Goal: Register for event/course

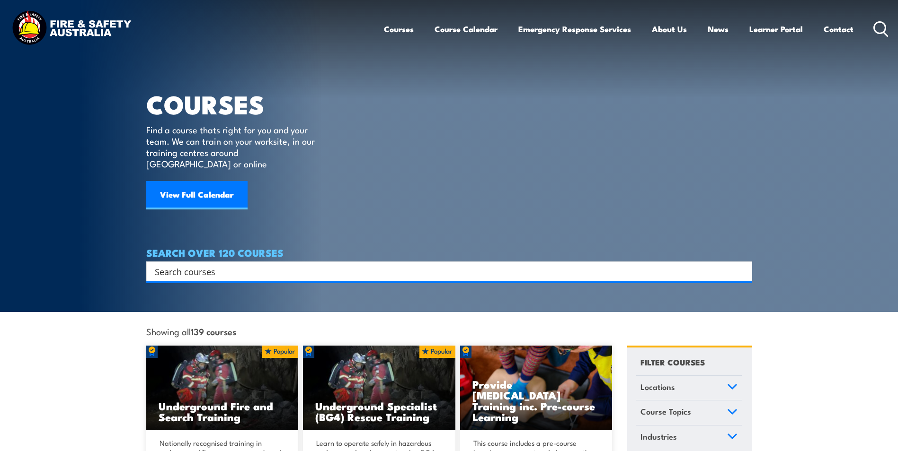
click at [172, 265] on input "Search input" at bounding box center [443, 272] width 576 height 14
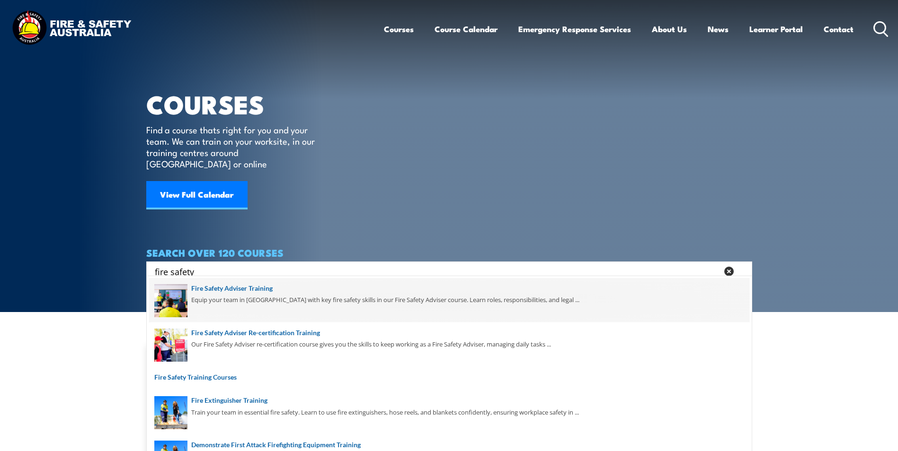
type input "fire safety"
click at [234, 289] on span at bounding box center [449, 300] width 600 height 44
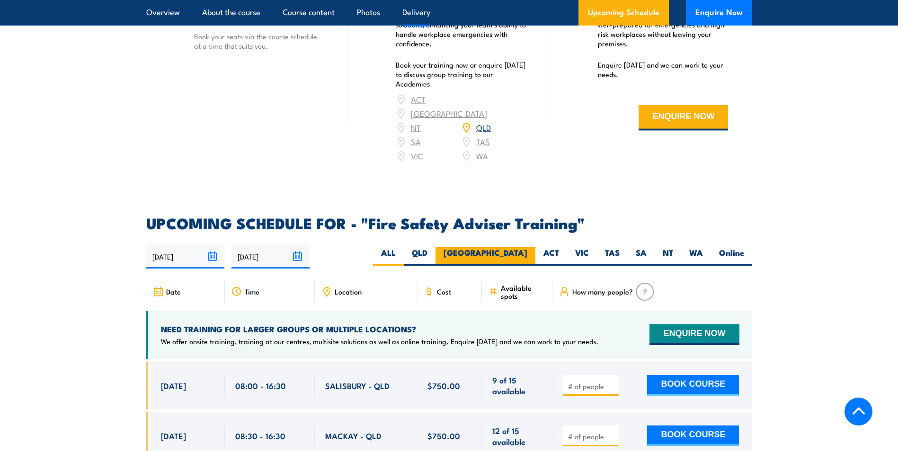
scroll to position [1562, 0]
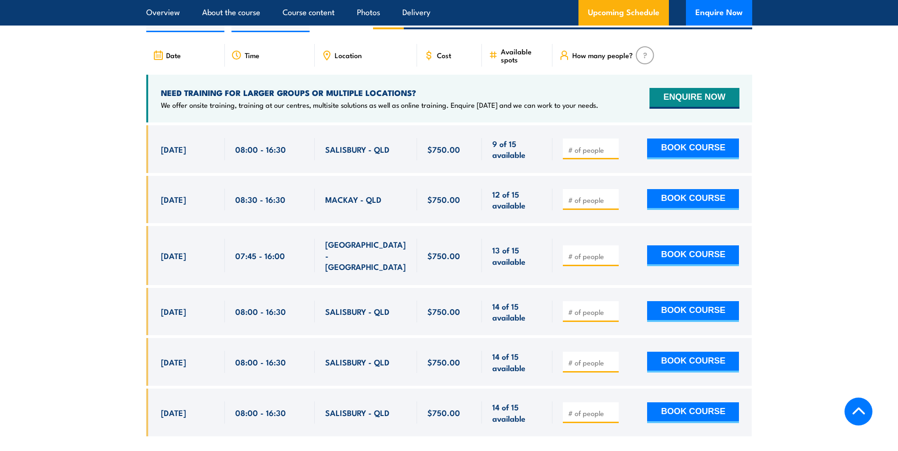
click at [603, 359] on input "number" at bounding box center [591, 362] width 47 height 9
type input "1"
click at [679, 358] on button "BOOK COURSE" at bounding box center [693, 362] width 92 height 21
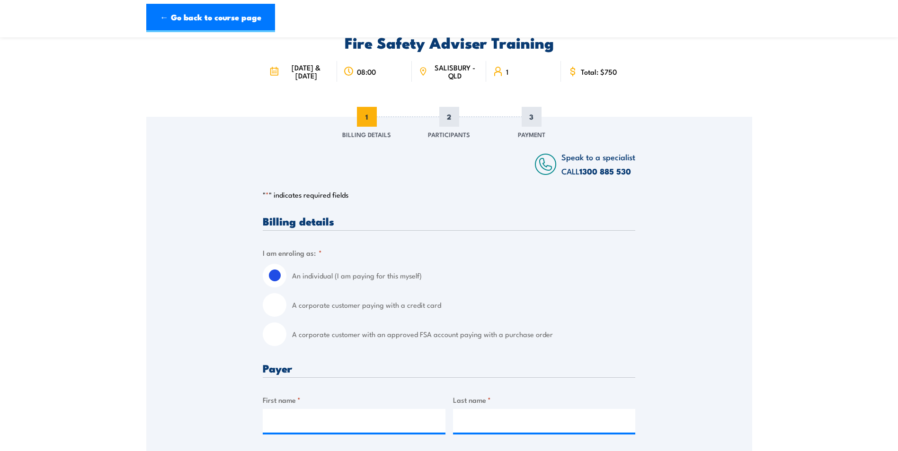
scroll to position [95, 0]
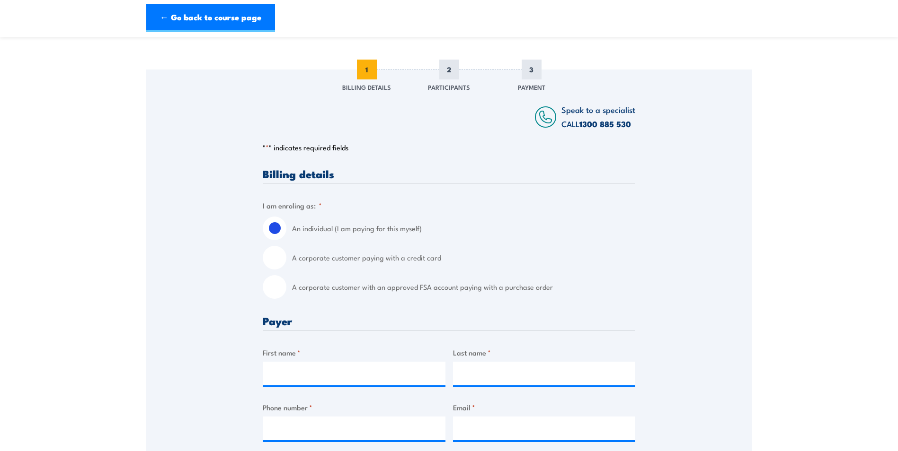
click at [277, 261] on input "A corporate customer paying with a credit card" at bounding box center [275, 258] width 24 height 24
radio input "true"
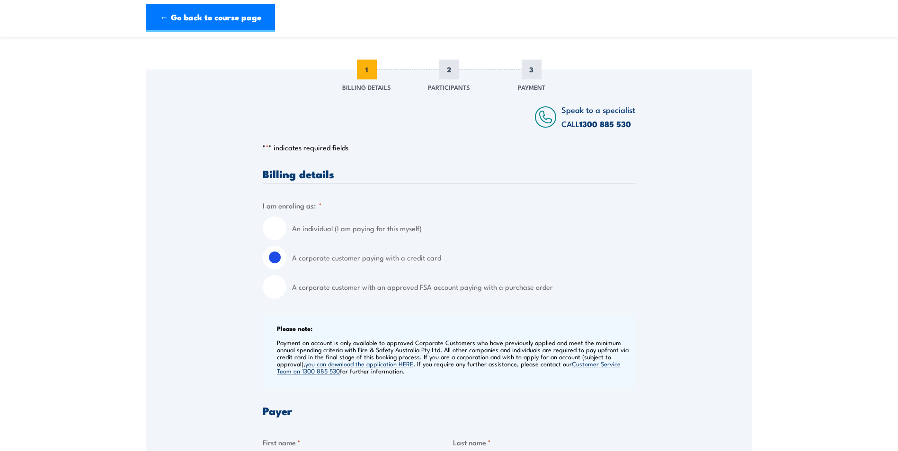
scroll to position [331, 0]
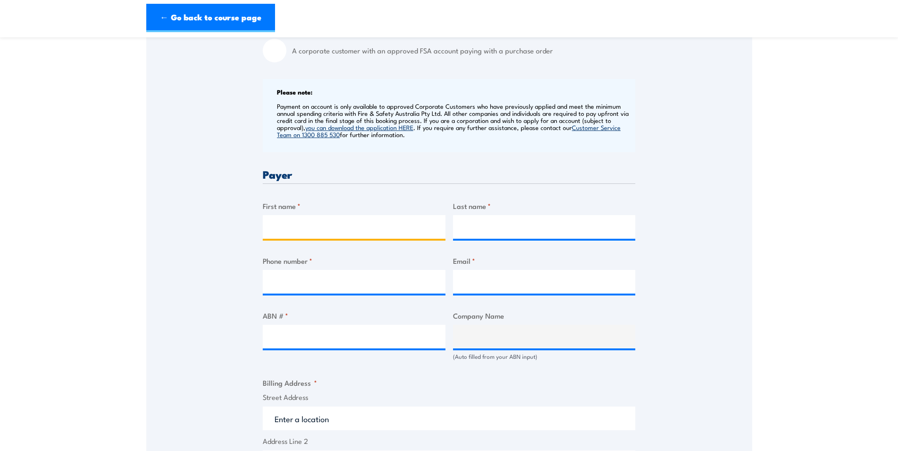
click at [323, 226] on input "First name *" at bounding box center [354, 227] width 183 height 24
drag, startPoint x: 336, startPoint y: 226, endPoint x: 293, endPoint y: 230, distance: 43.3
click at [293, 230] on input "Nigel FOrrest" at bounding box center [354, 227] width 183 height 24
type input "Nigel"
type input "Forrest"
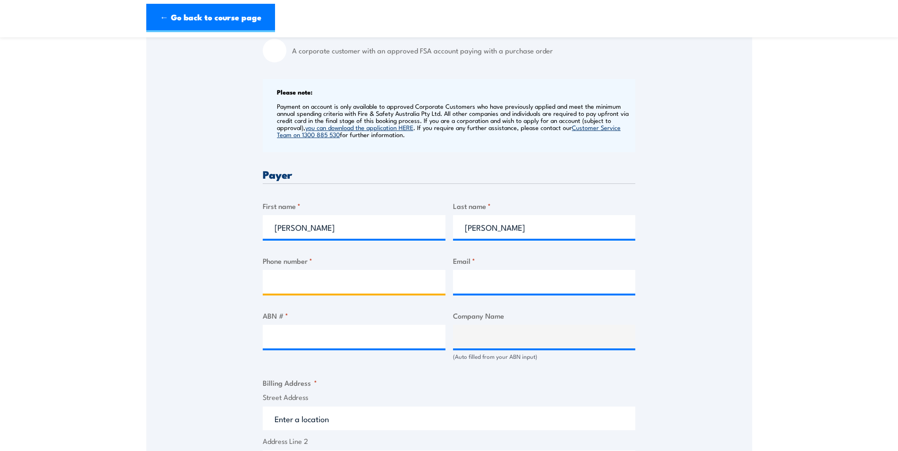
click at [359, 280] on input "Phone number *" at bounding box center [354, 282] width 183 height 24
type input "0448465755"
type input "nigel.forrest@uniSQ.edu.au"
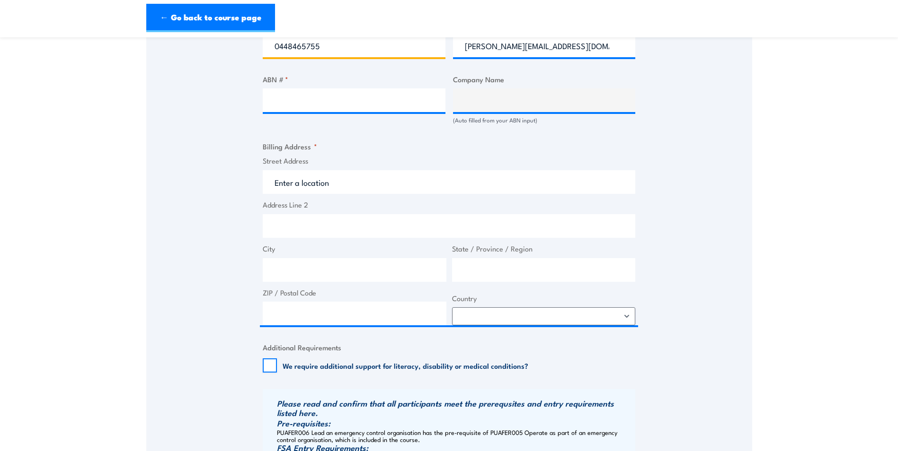
scroll to position [615, 0]
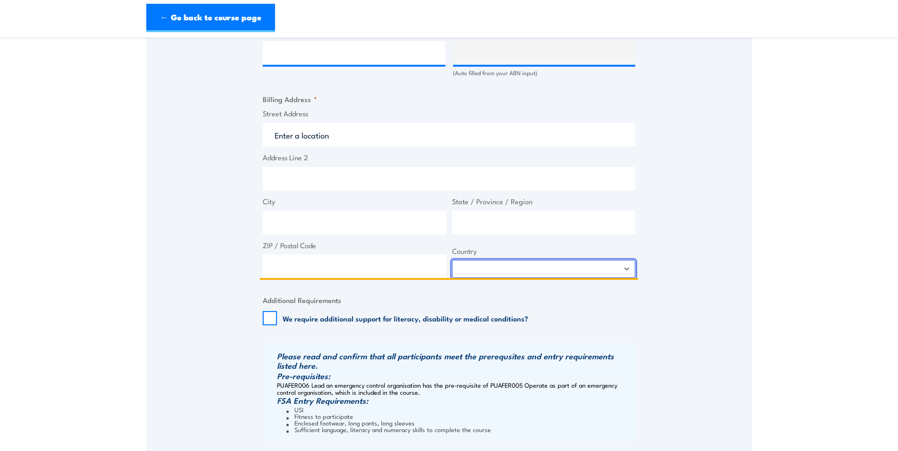
click at [630, 270] on select "Afghanistan Albania Algeria American Samoa Andorra Angola Anguilla Antarctica A…" at bounding box center [544, 269] width 184 height 18
select select "Australia"
click at [452, 260] on select "Afghanistan Albania Algeria American Samoa Andorra Angola Anguilla Antarctica A…" at bounding box center [544, 269] width 184 height 18
click at [336, 138] on input "Street Address" at bounding box center [449, 135] width 372 height 24
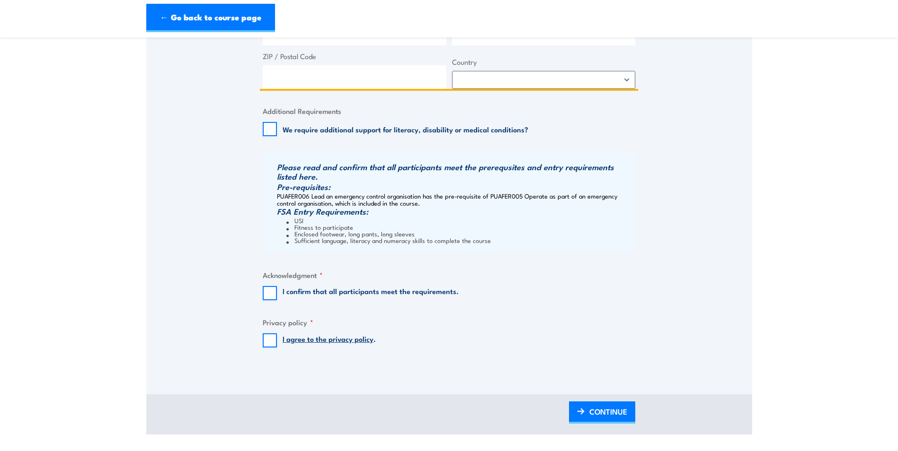
scroll to position [852, 0]
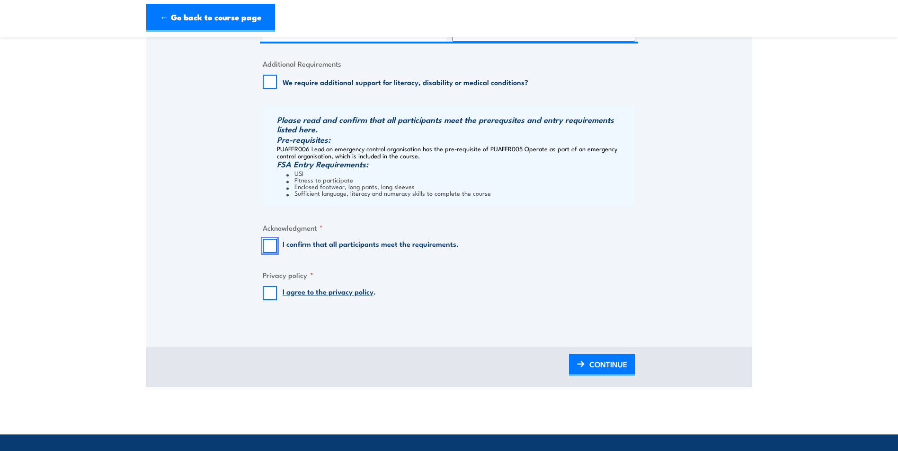
click at [271, 244] on input "I confirm that all participants meet the requirements." at bounding box center [270, 246] width 14 height 14
checkbox input "true"
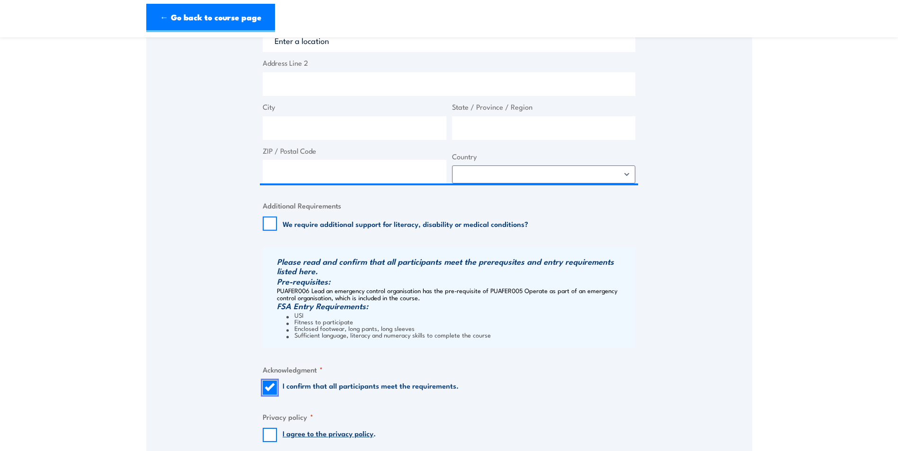
scroll to position [662, 0]
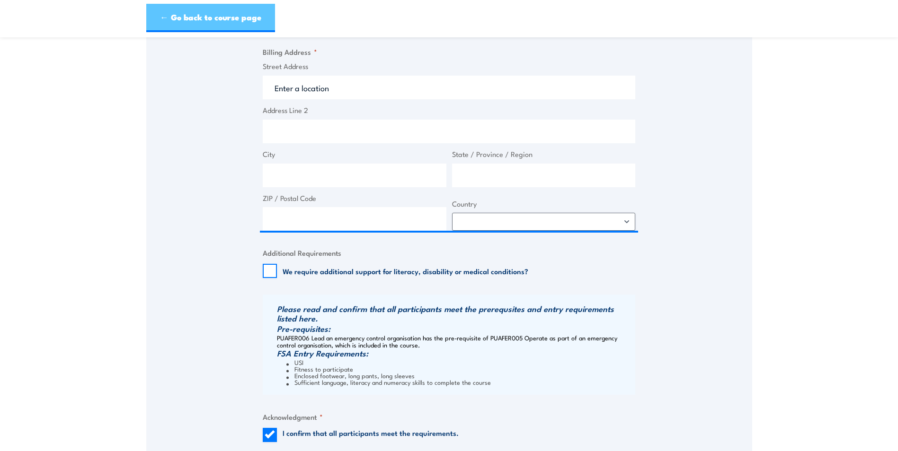
click at [216, 14] on link "← Go back to course page" at bounding box center [210, 18] width 129 height 28
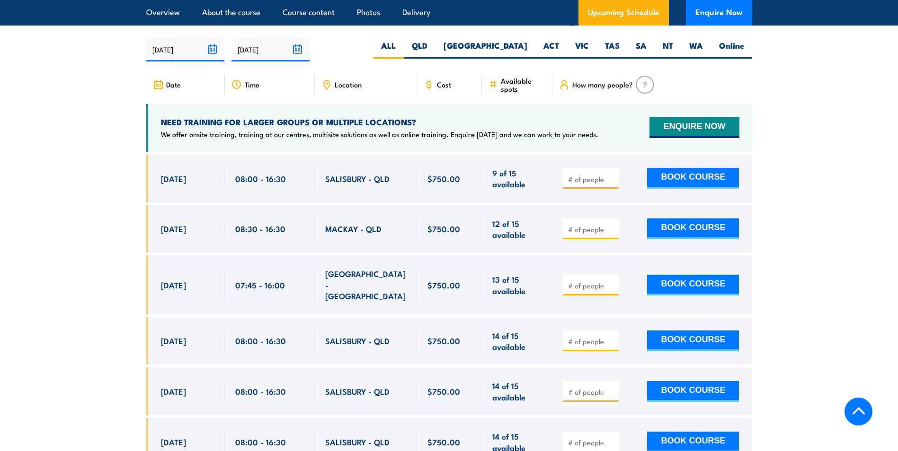
scroll to position [1627, 0]
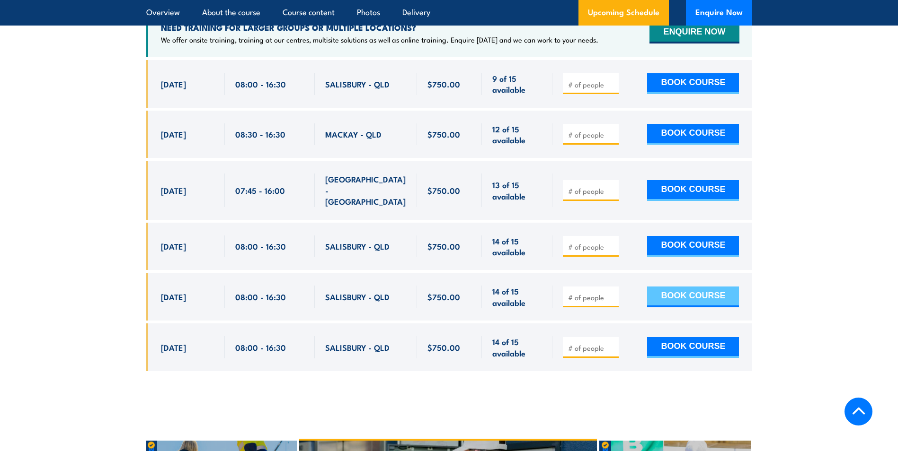
click at [686, 291] on button "BOOK COURSE" at bounding box center [693, 297] width 92 height 21
type input "1"
click at [671, 291] on button "BOOK COURSE" at bounding box center [693, 297] width 92 height 21
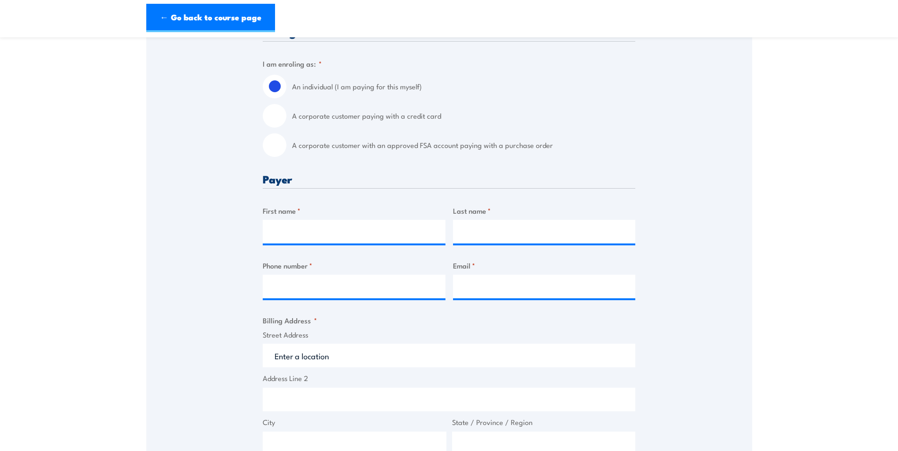
scroll to position [521, 0]
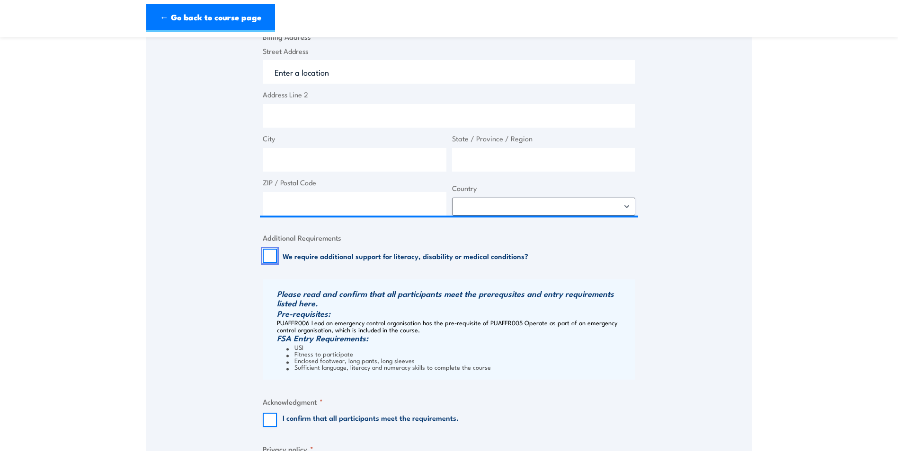
click at [265, 257] on input "We require additional support for literacy, disability or medical conditions?" at bounding box center [270, 256] width 14 height 14
click at [271, 252] on input "We require additional support for literacy, disability or medical conditions?" at bounding box center [270, 256] width 14 height 14
checkbox input "false"
click at [271, 422] on input "I confirm that all participants meet the requirements." at bounding box center [270, 420] width 14 height 14
checkbox input "true"
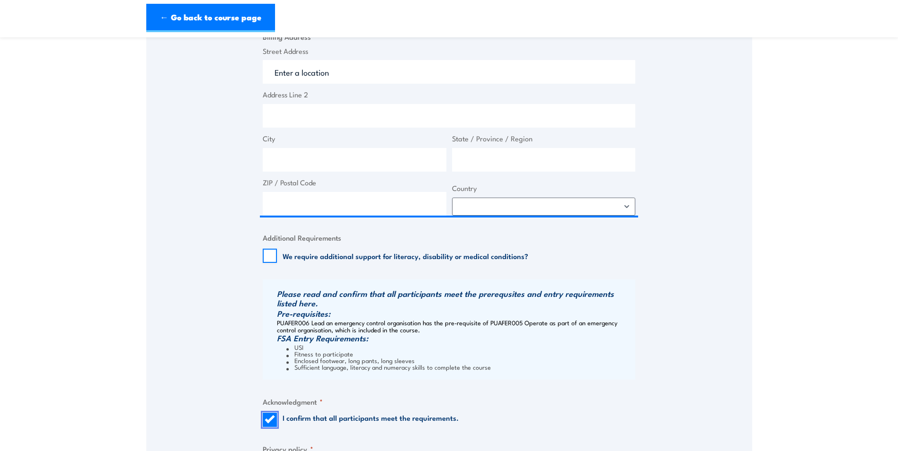
scroll to position [662, 0]
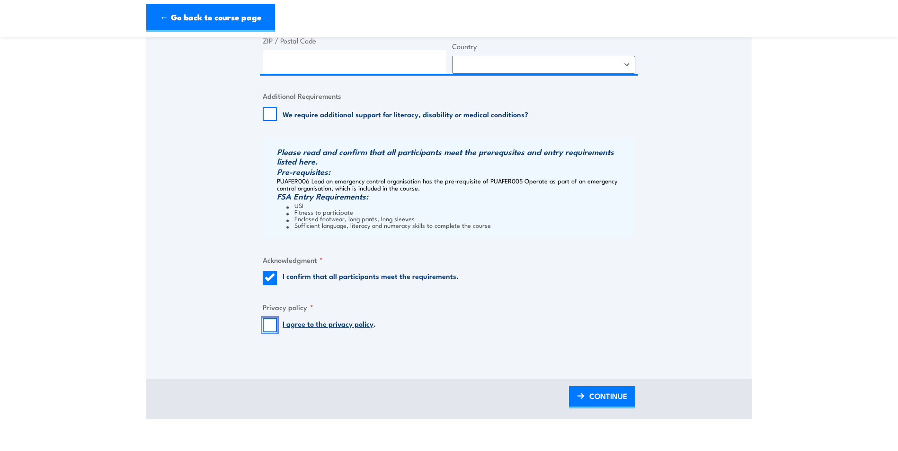
click at [274, 323] on input "I agree to the privacy policy ." at bounding box center [270, 325] width 14 height 14
checkbox input "true"
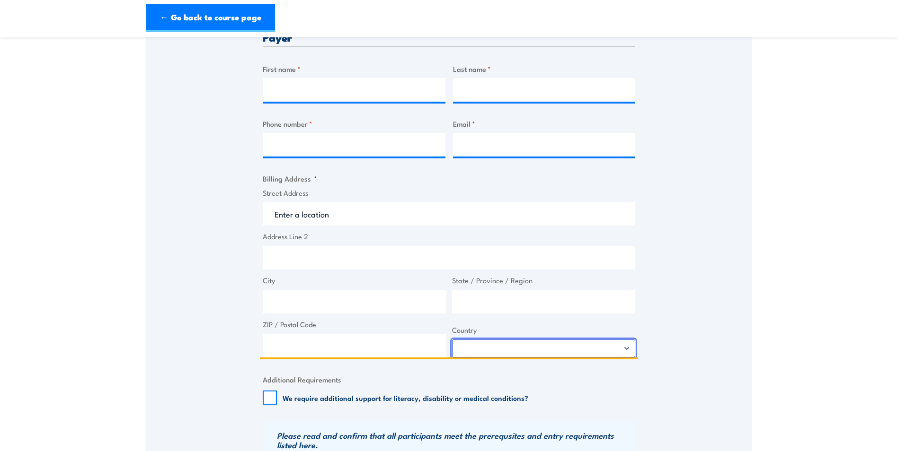
click at [623, 348] on select "[GEOGRAPHIC_DATA] [GEOGRAPHIC_DATA] [GEOGRAPHIC_DATA] [US_STATE] [GEOGRAPHIC_DA…" at bounding box center [544, 349] width 184 height 18
select select "[GEOGRAPHIC_DATA]"
click at [452, 340] on select "[GEOGRAPHIC_DATA] [GEOGRAPHIC_DATA] [GEOGRAPHIC_DATA] [US_STATE] [GEOGRAPHIC_DA…" at bounding box center [544, 349] width 184 height 18
click at [288, 348] on input "ZIP / Postal Code" at bounding box center [355, 346] width 184 height 24
type input "4350"
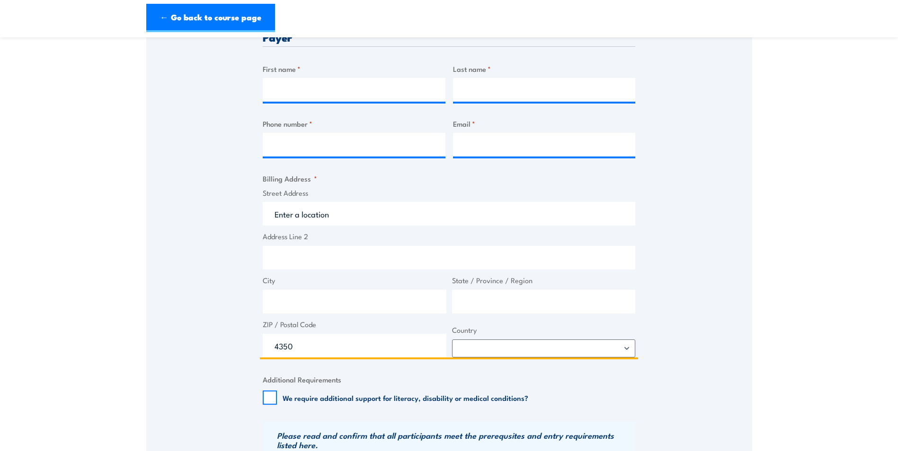
click at [315, 296] on input "City" at bounding box center [355, 302] width 184 height 24
type input "Toowoomba"
click at [554, 307] on input "State / Province / Region" at bounding box center [544, 302] width 184 height 24
type input "QLD"
click at [318, 214] on input "Street Address" at bounding box center [449, 214] width 372 height 24
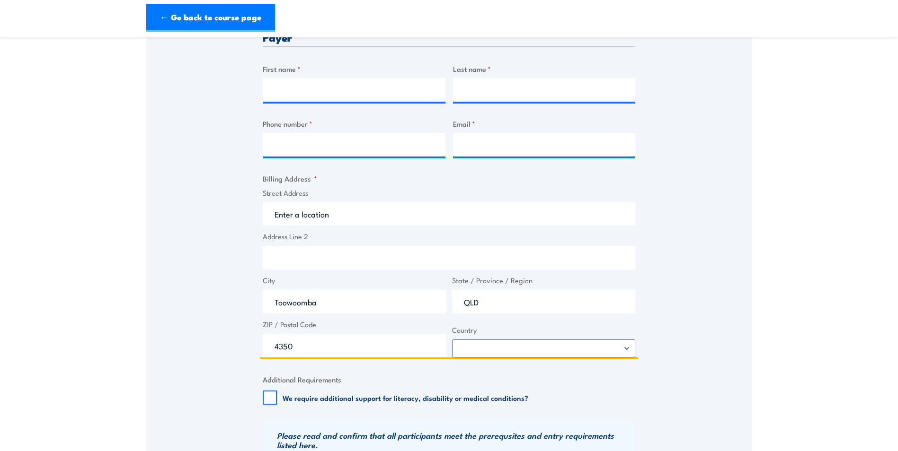
click at [318, 220] on input "Street Address" at bounding box center [449, 214] width 372 height 24
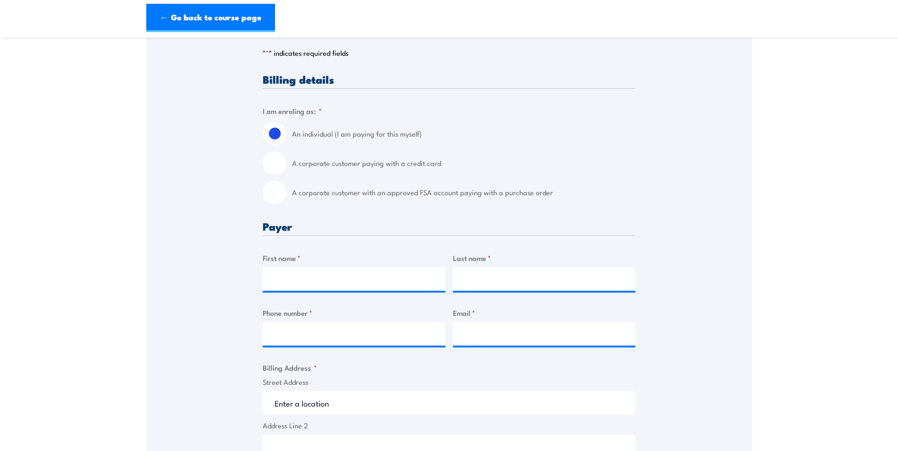
scroll to position [237, 0]
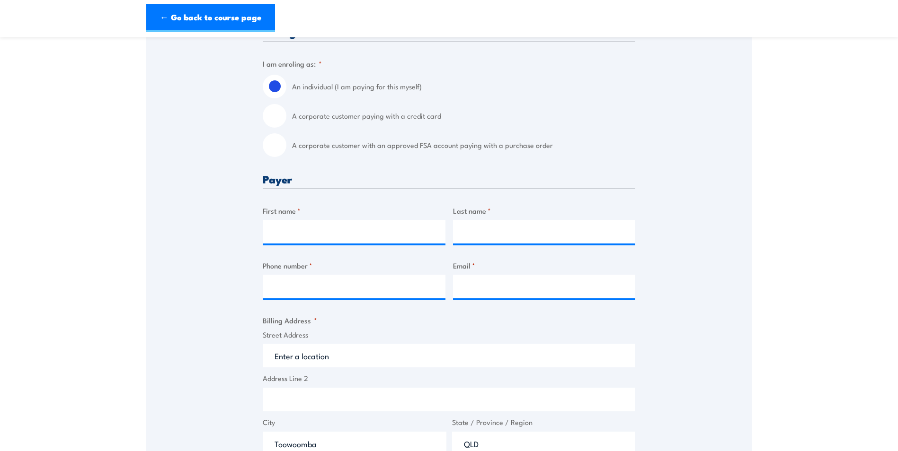
click at [278, 113] on input "A corporate customer paying with a credit card" at bounding box center [275, 116] width 24 height 24
radio input "true"
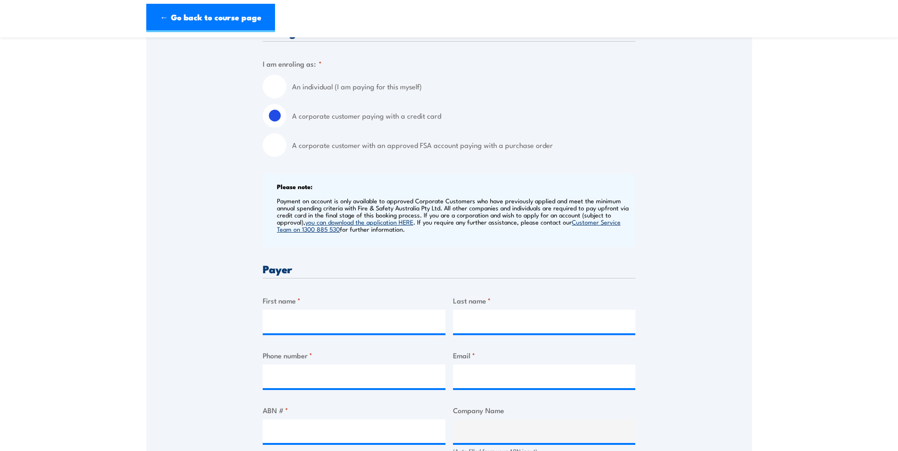
scroll to position [331, 0]
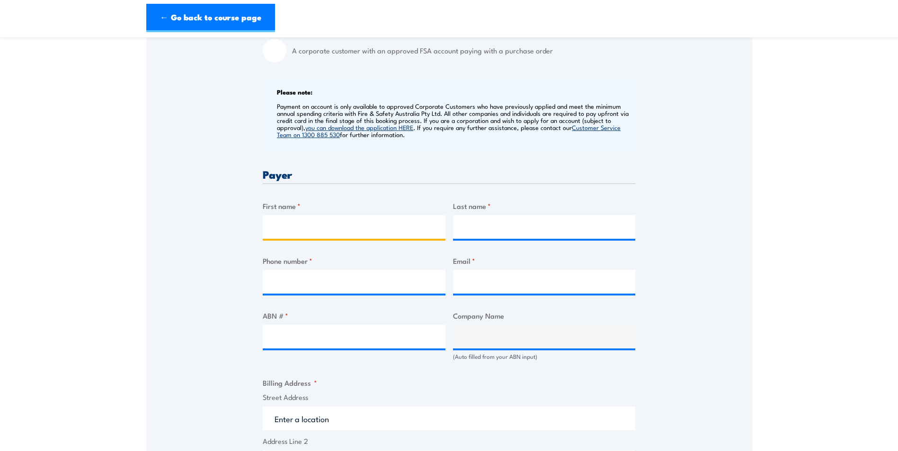
click at [293, 228] on input "First name *" at bounding box center [354, 227] width 183 height 24
drag, startPoint x: 330, startPoint y: 226, endPoint x: 283, endPoint y: 230, distance: 47.0
click at [273, 233] on input "[PERSON_NAME]" at bounding box center [354, 227] width 183 height 24
type input "[PERSON_NAME]"
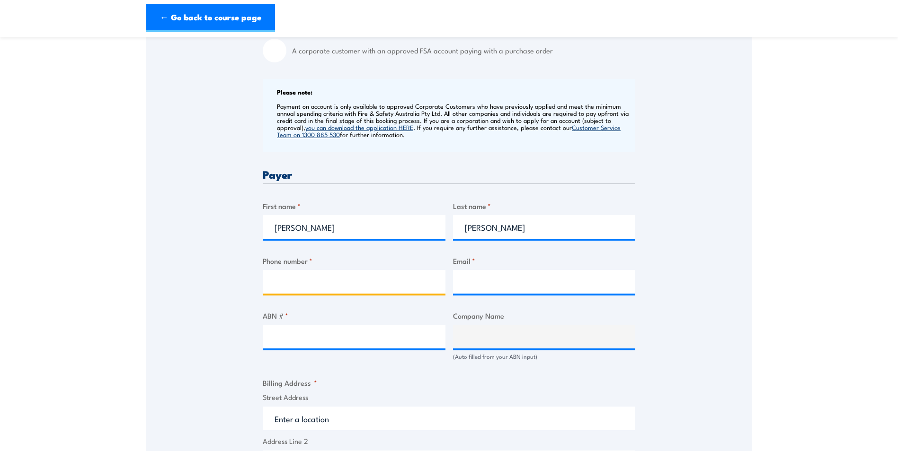
click at [309, 274] on input "Phone number *" at bounding box center [354, 282] width 183 height 24
type input "0448465755"
type input "[PERSON_NAME][EMAIL_ADDRESS][DOMAIN_NAME]"
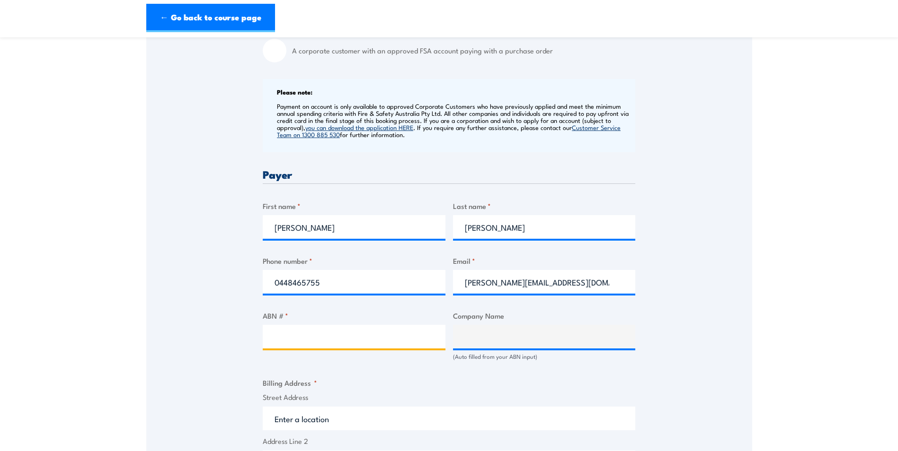
click at [380, 332] on input "ABN # *" at bounding box center [354, 337] width 183 height 24
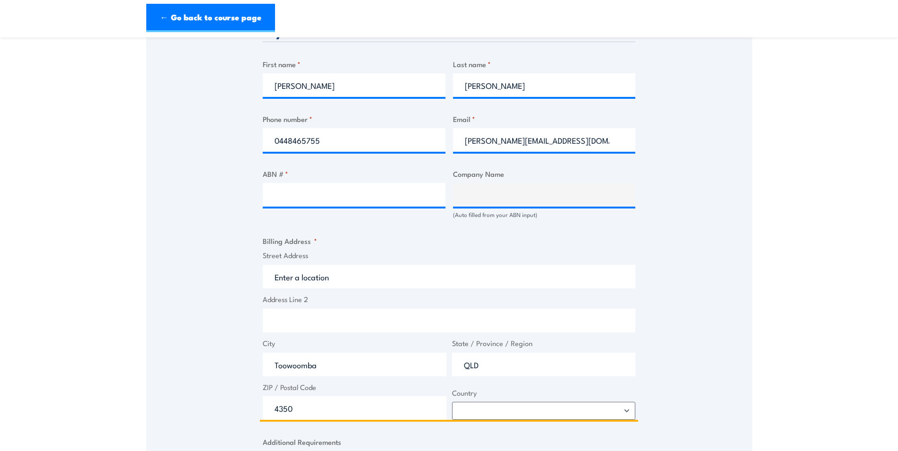
click at [309, 280] on input "Street Address" at bounding box center [449, 277] width 372 height 24
paste input "West Street, Toowoomba Qld 4350"
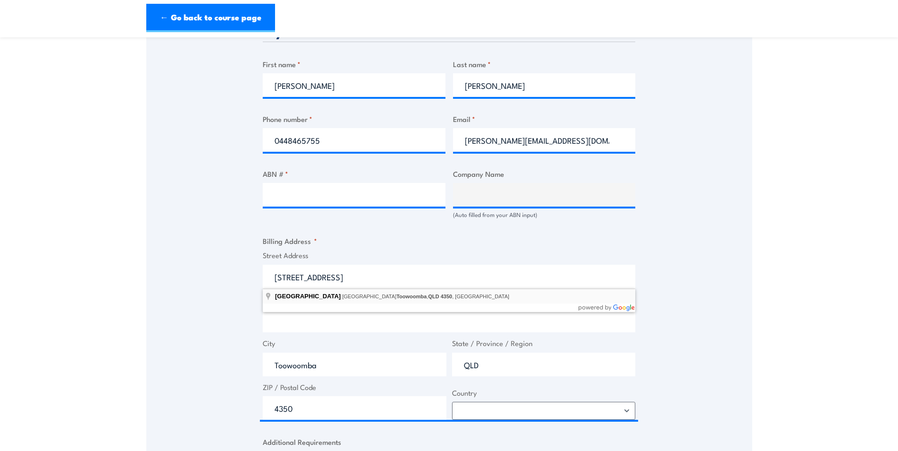
type input "West Street, Newtown Toowoomba, QLD 4350, Australia"
type input "West St"
type input "Newtown"
type input "Queensland"
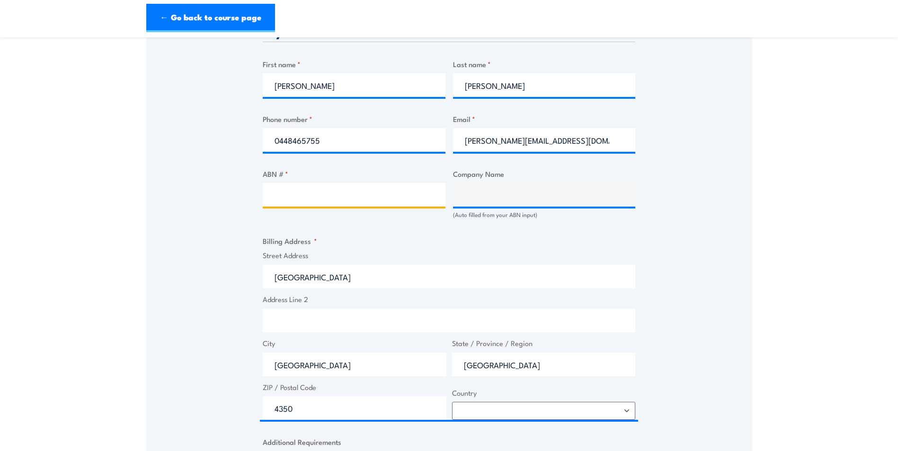
click at [309, 198] on input "ABN # *" at bounding box center [354, 195] width 183 height 24
paste input "40 234 732 081"
type input "40 234 732 081"
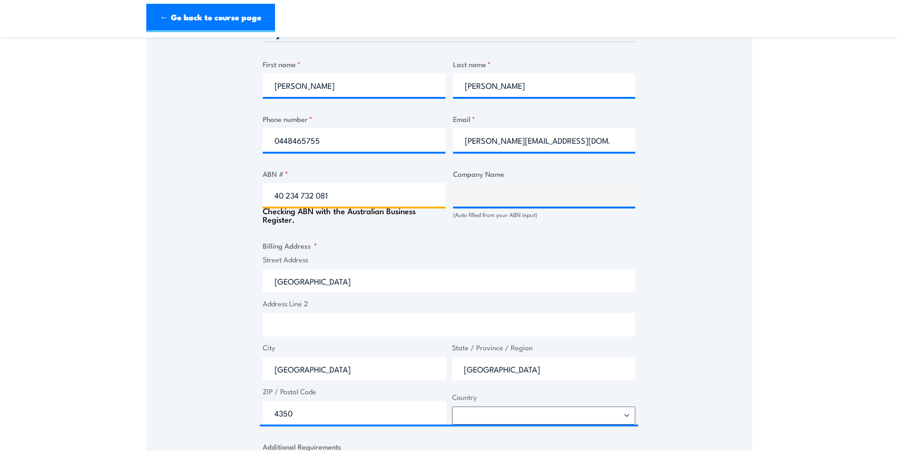
type input "UNIVERSITY OF SOUTHERN QUEENSLAND"
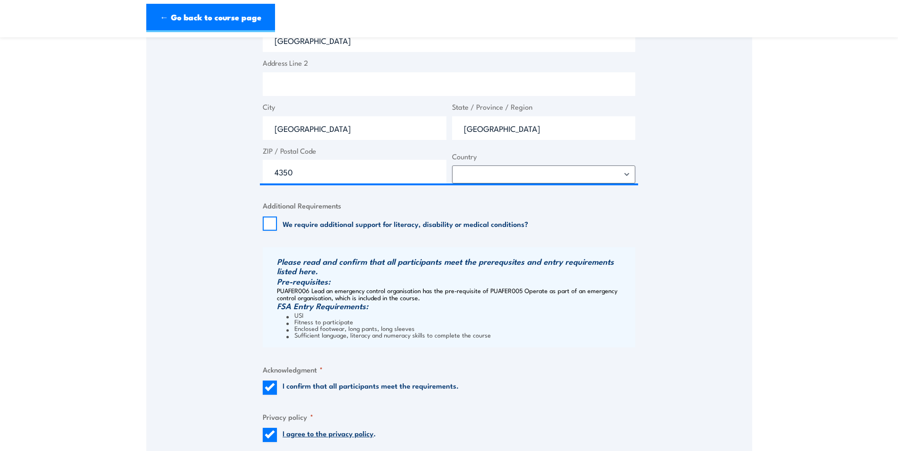
scroll to position [994, 0]
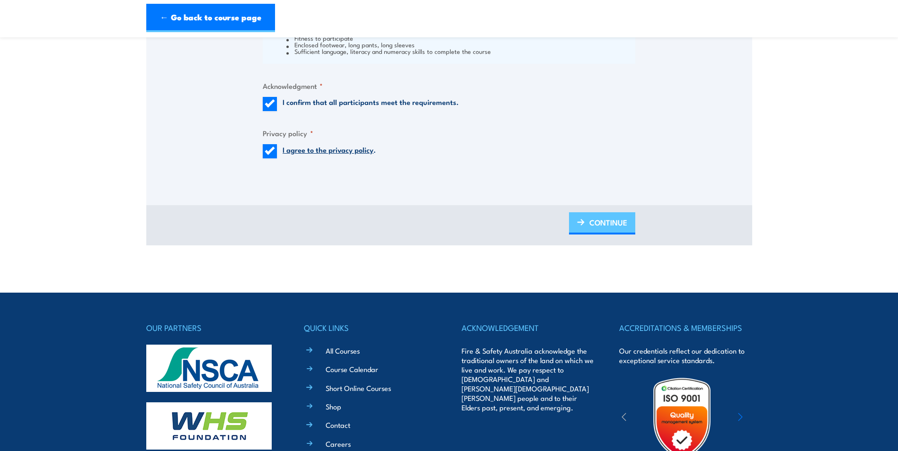
type input "40 234 732 081"
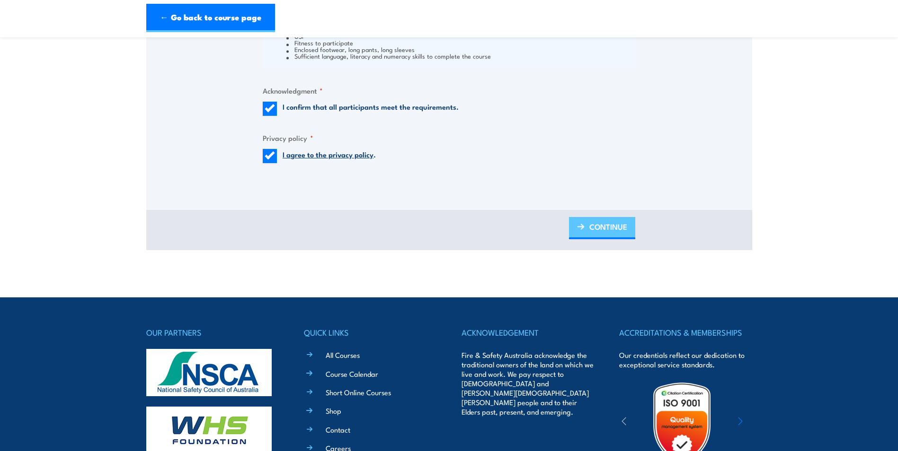
scroll to position [998, 0]
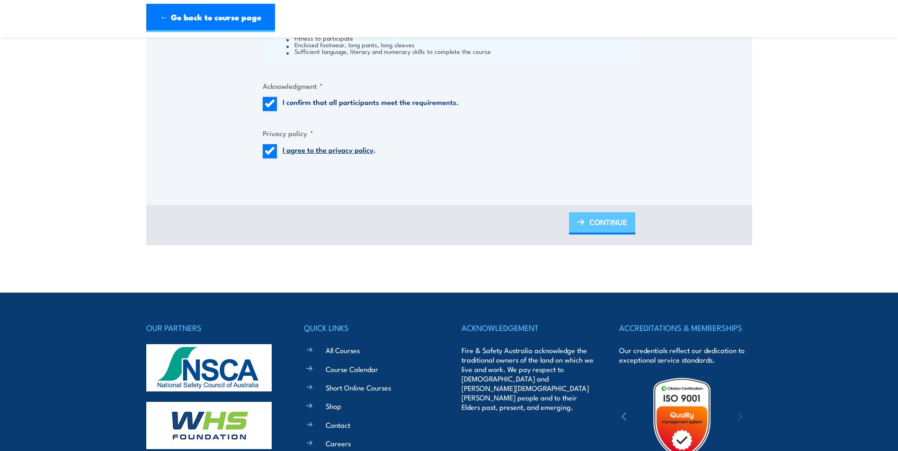
click at [598, 223] on span "CONTINUE" at bounding box center [608, 222] width 38 height 25
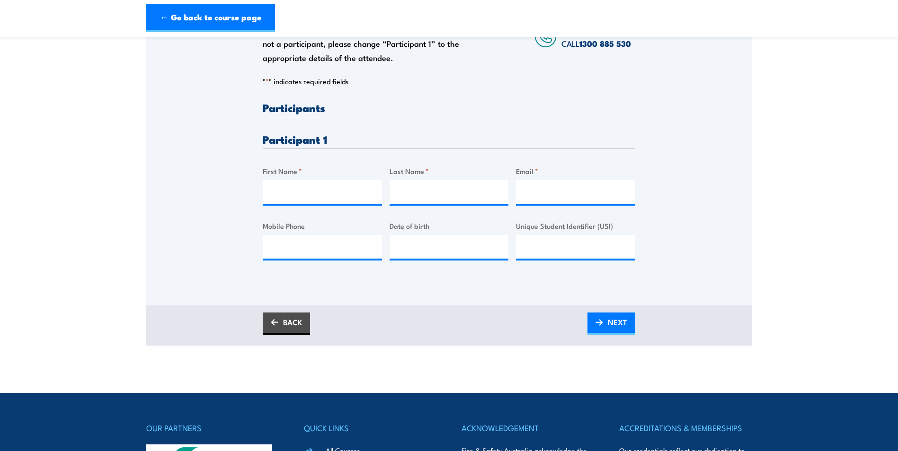
scroll to position [95, 0]
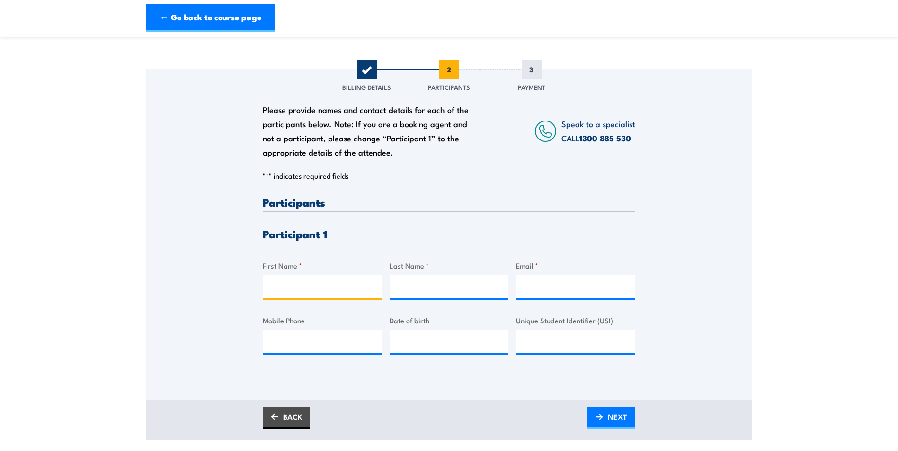
click at [313, 287] on input "First Name *" at bounding box center [322, 287] width 119 height 24
type input "Nigel"
type input "Forrest"
type input "nigel.forrest@uniSQ.edu.au"
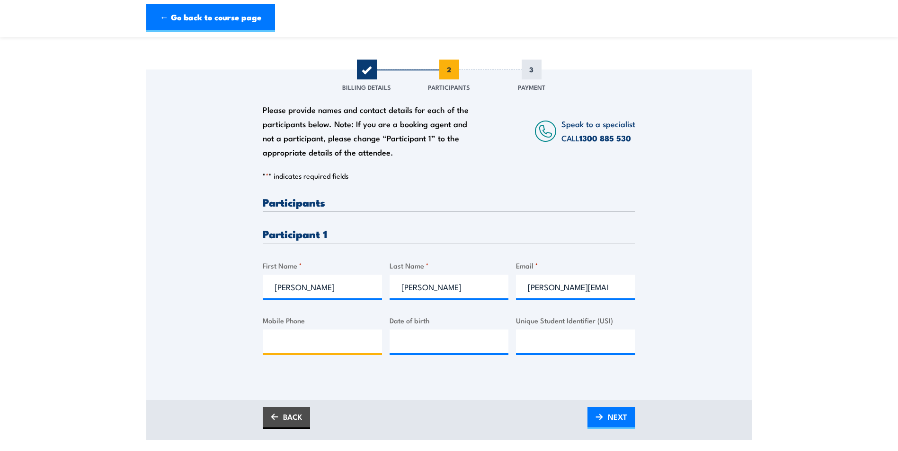
type input "0448465755"
click at [438, 343] on input "__/__/____" at bounding box center [448, 342] width 119 height 24
click at [405, 342] on input "__/__/____" at bounding box center [448, 342] width 119 height 24
type input "15/03/1984"
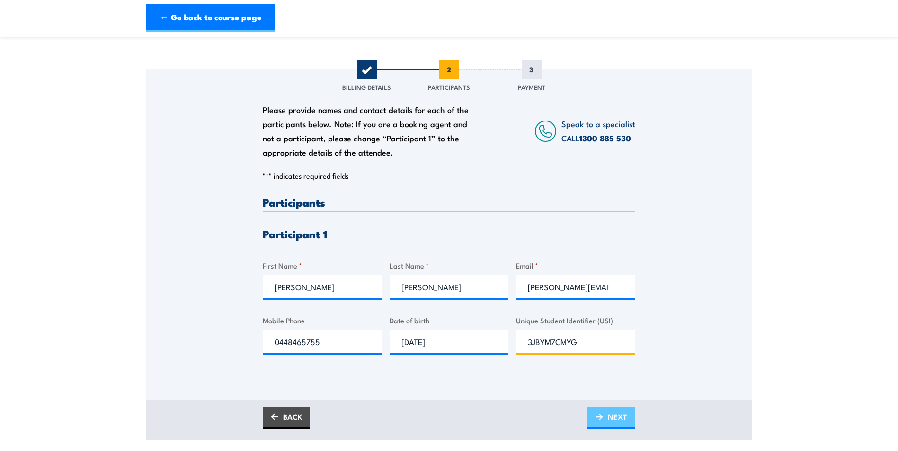
type input "3JBYM7CMYG"
click at [616, 417] on span "NEXT" at bounding box center [617, 417] width 19 height 25
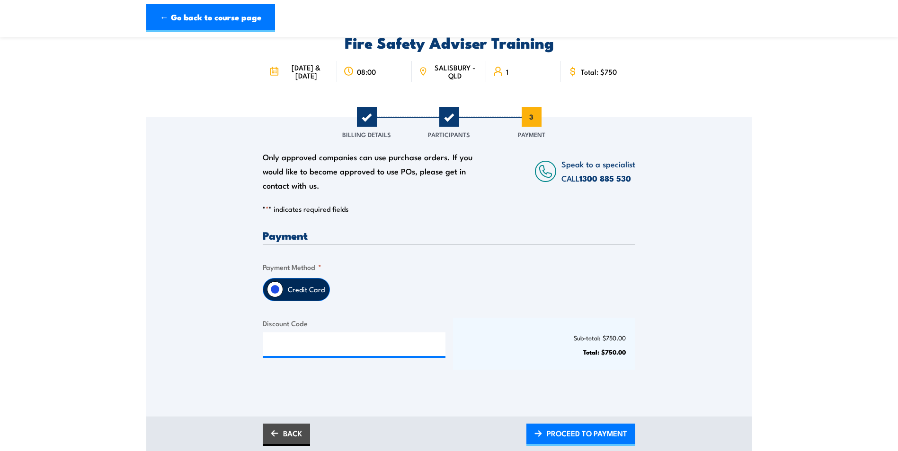
scroll to position [0, 0]
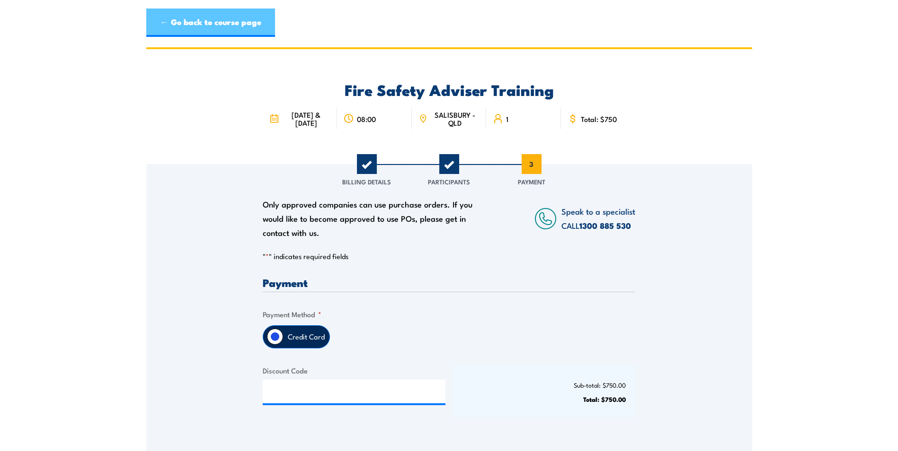
click at [220, 24] on link "← Go back to course page" at bounding box center [210, 23] width 129 height 28
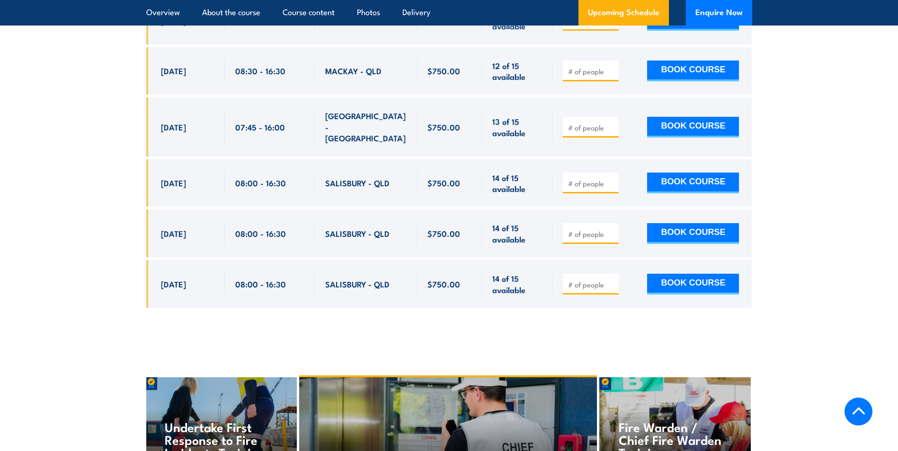
scroll to position [1738, 0]
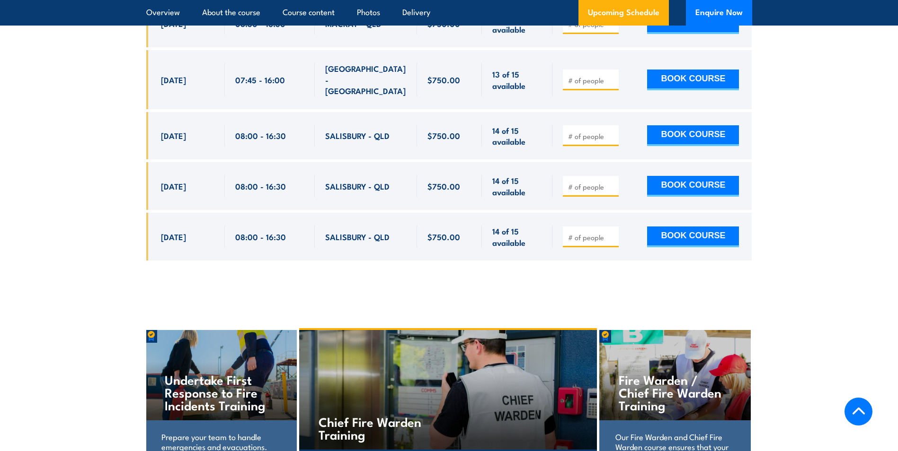
click at [573, 184] on input "number" at bounding box center [591, 186] width 47 height 9
type input "1"
click button "BOOK COURSE"
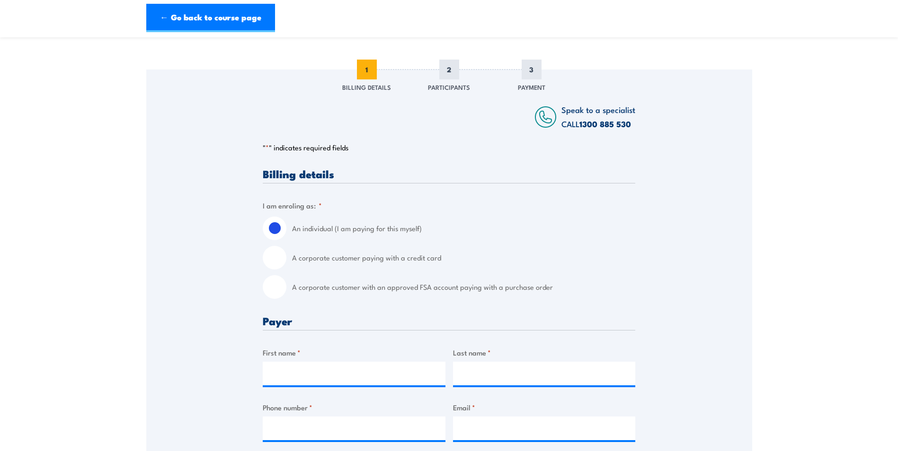
scroll to position [142, 0]
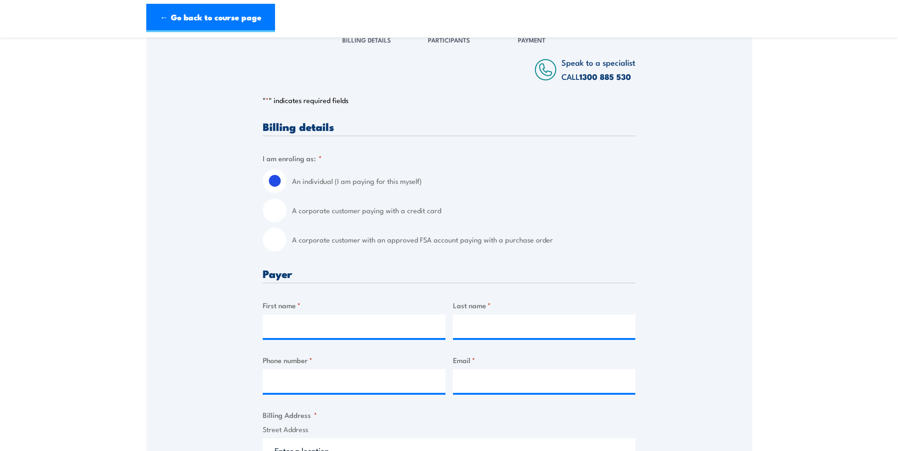
click at [273, 210] on input "A corporate customer paying with a credit card" at bounding box center [275, 211] width 24 height 24
radio input "true"
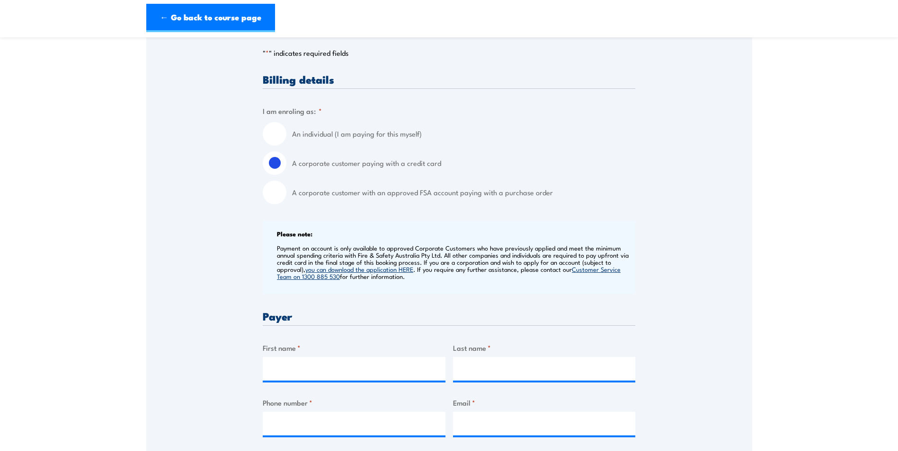
scroll to position [284, 0]
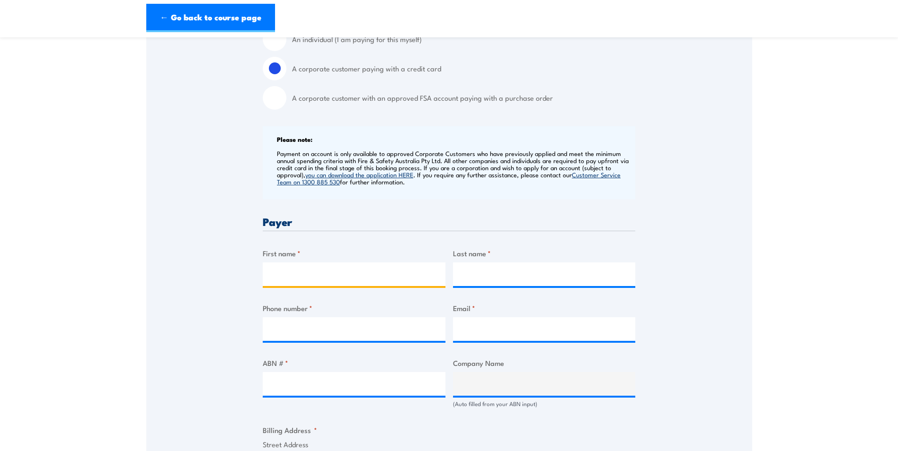
click at [336, 273] on input "First name *" at bounding box center [354, 275] width 183 height 24
type input "Nigel"
type input "Forrest"
type input "0448465755"
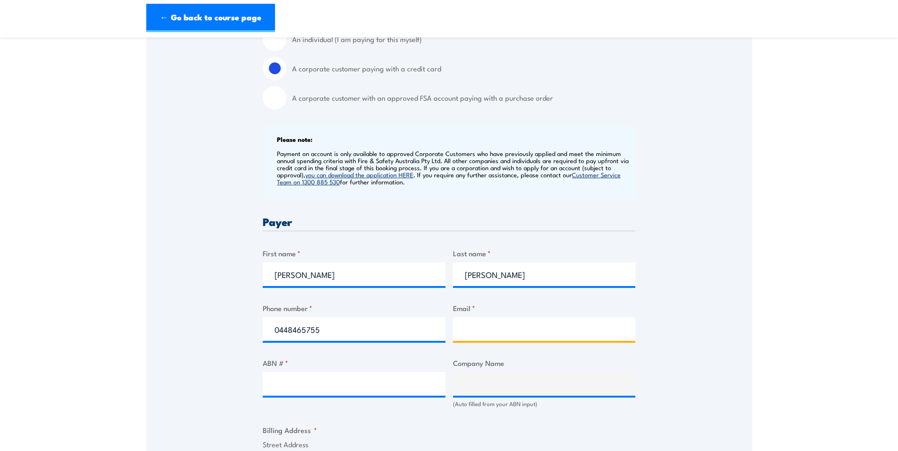
type input "nigel.forrest@uniSQ.edu.au"
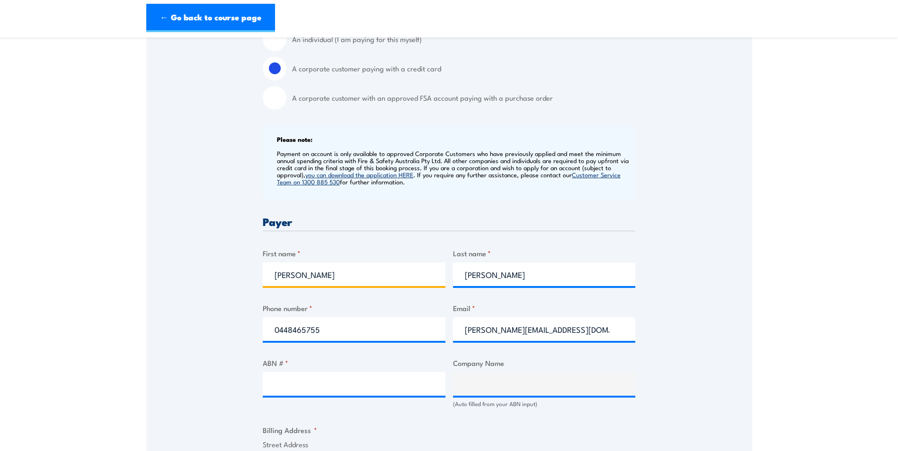
scroll to position [379, 0]
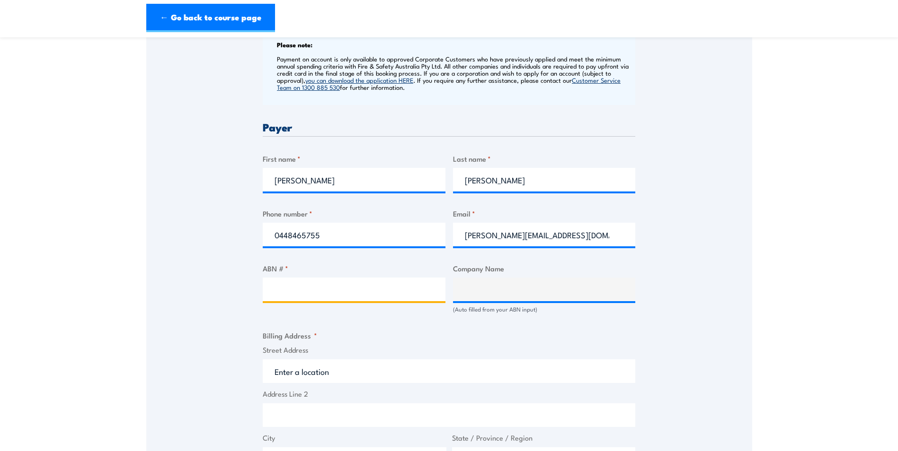
click at [319, 290] on input "ABN # *" at bounding box center [354, 290] width 183 height 24
paste input "40 234 732 081"
type input "40 234 732 081"
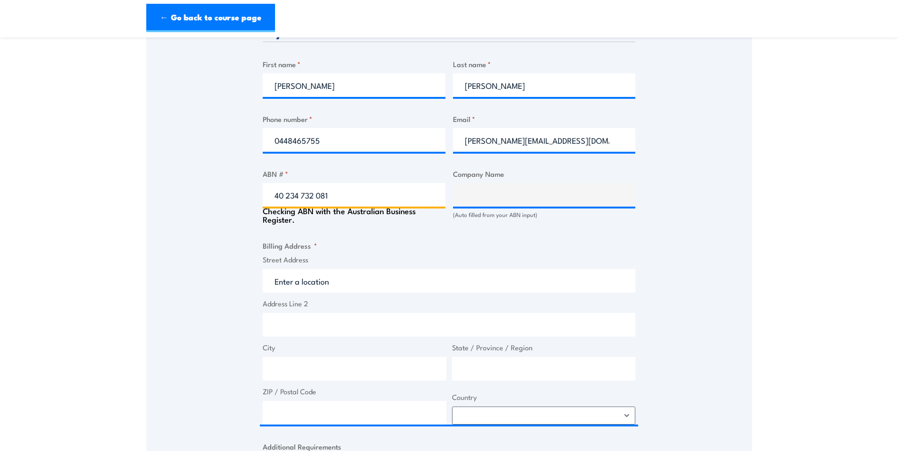
scroll to position [521, 0]
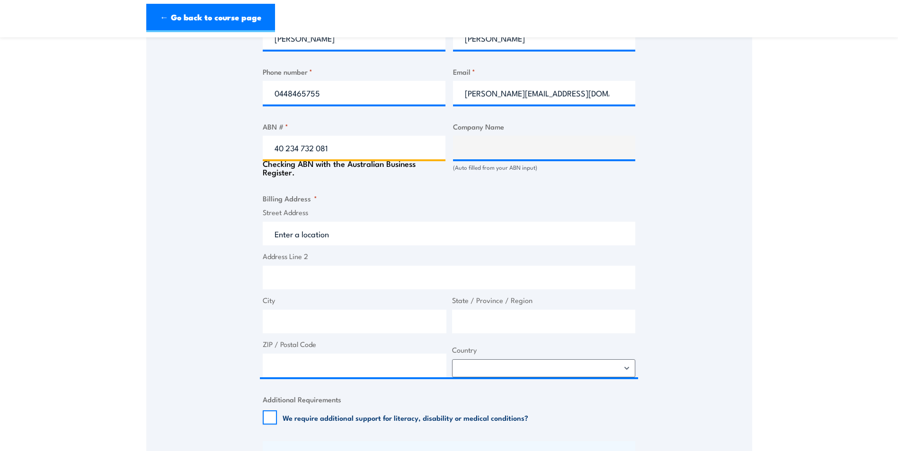
type input "UNIVERSITY OF SOUTHERN QUEENSLAND"
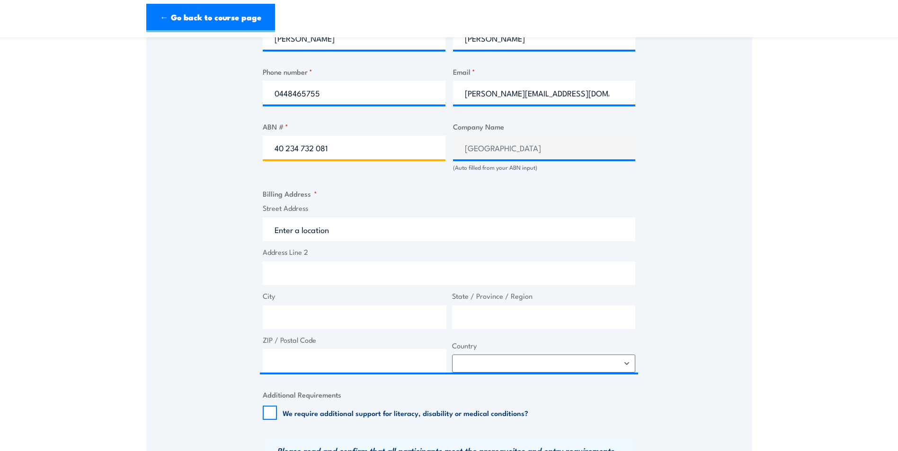
type input "40 234 732 081"
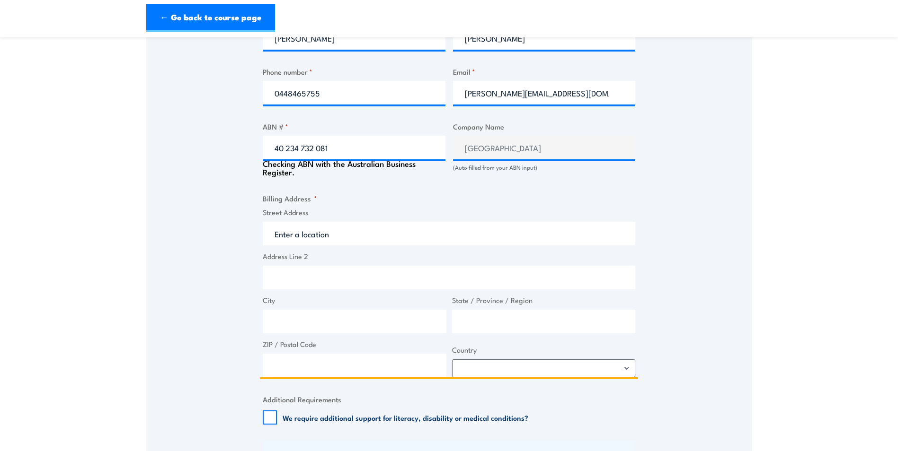
click at [335, 225] on input "Street Address" at bounding box center [449, 234] width 372 height 24
type input "West St"
type input "Newtown"
type input "Queensland"
type input "4350"
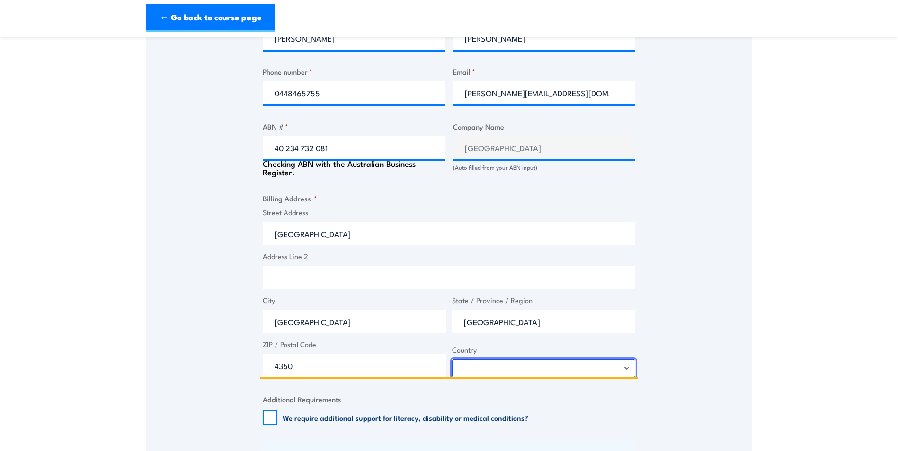
select select "Australia"
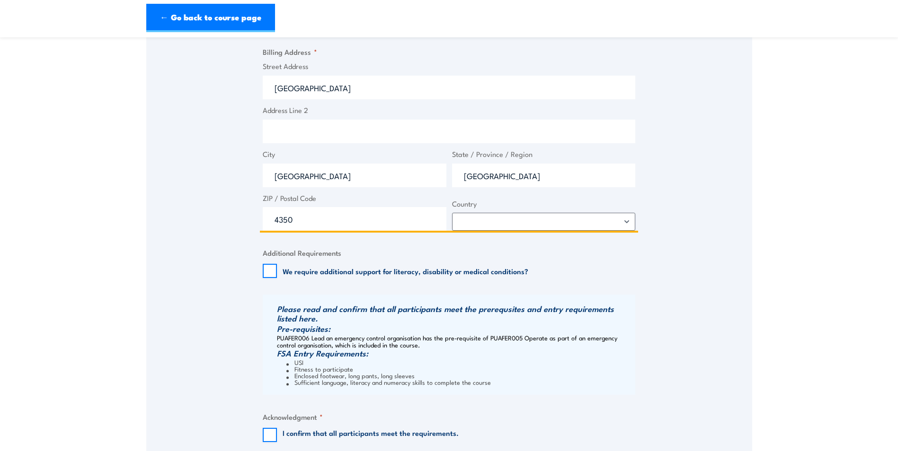
scroll to position [852, 0]
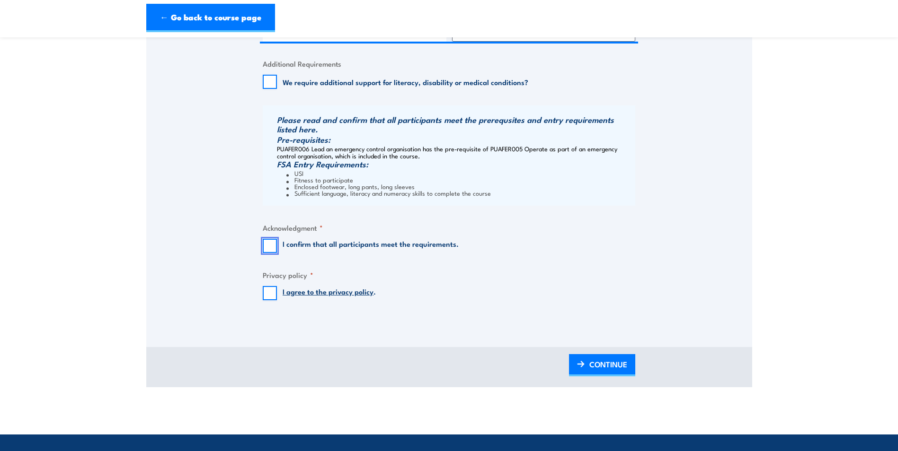
click at [269, 252] on input "I confirm that all participants meet the requirements." at bounding box center [270, 246] width 14 height 14
checkbox input "true"
drag, startPoint x: 271, startPoint y: 291, endPoint x: 278, endPoint y: 295, distance: 8.5
click at [271, 291] on input "I agree to the privacy policy ." at bounding box center [270, 293] width 14 height 14
checkbox input "true"
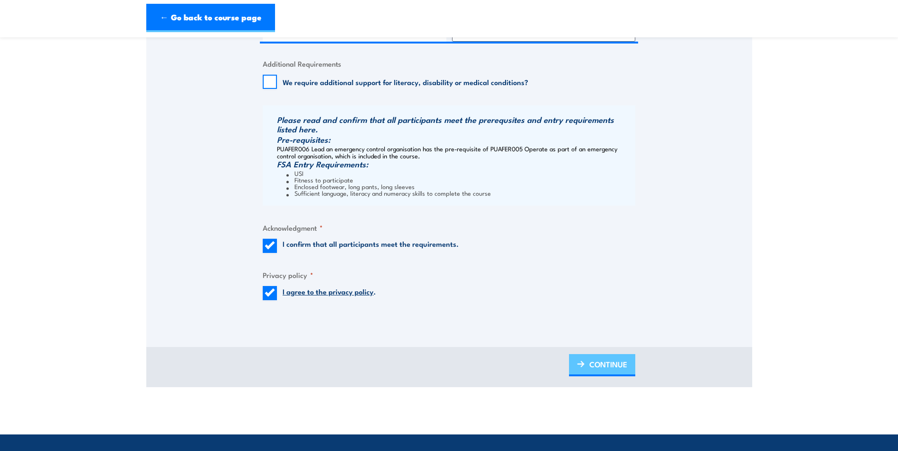
click at [634, 362] on div "BACK CONTINUE" at bounding box center [449, 367] width 606 height 40
click at [617, 366] on span "CONTINUE" at bounding box center [608, 364] width 38 height 25
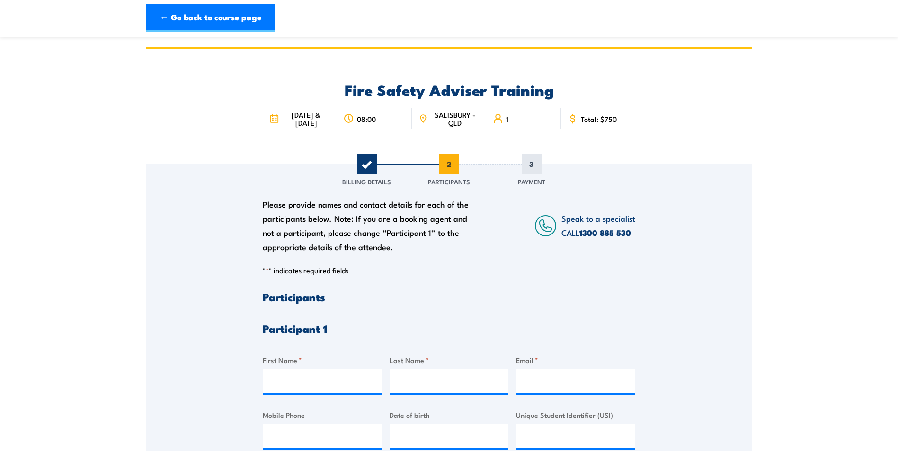
scroll to position [95, 0]
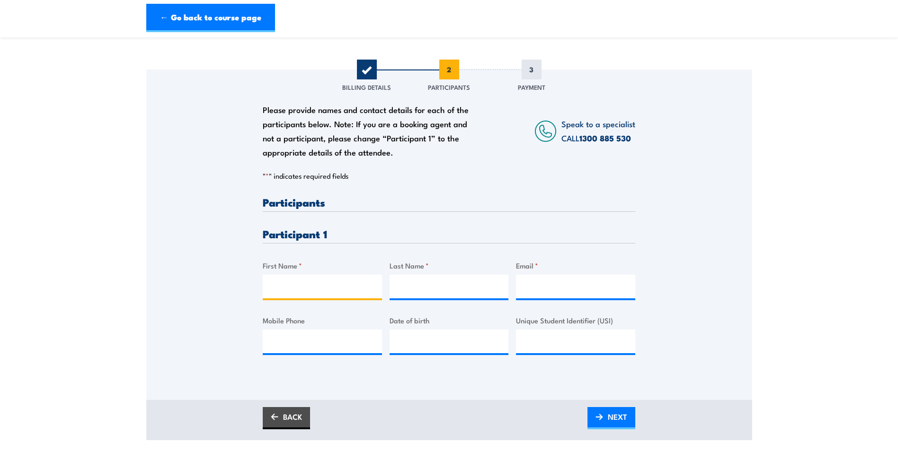
click at [322, 280] on input "First Name *" at bounding box center [322, 287] width 119 height 24
type input "Nigel"
type input "Forrest"
type input "nigel.forrest@uniSQ.edu.au"
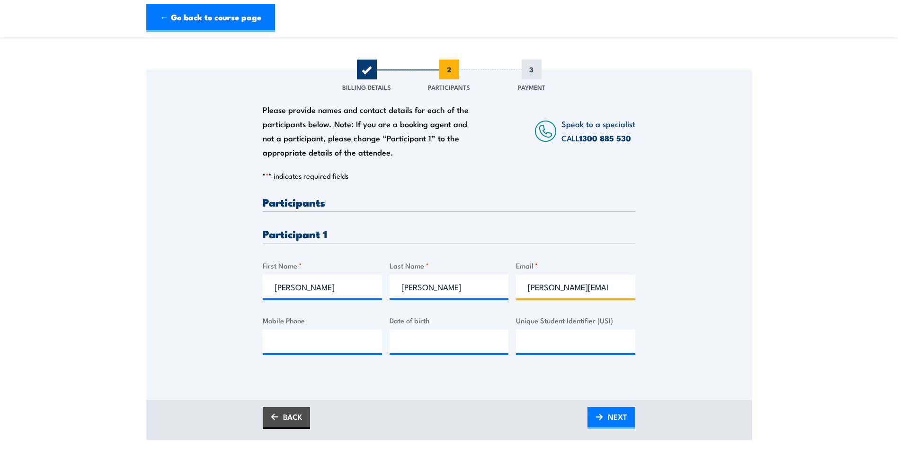
type input "0448465755"
click at [450, 345] on input "__/__/____" at bounding box center [448, 342] width 119 height 24
type input "15/03/1984"
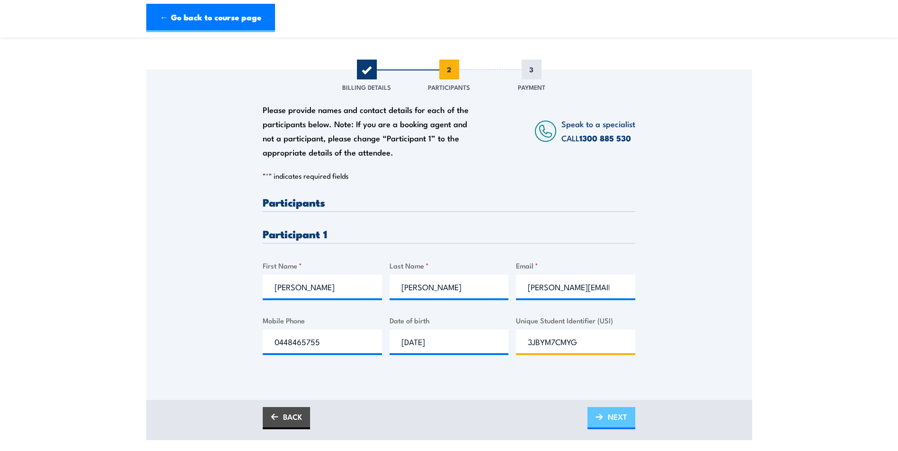
type input "3JBYM7CMYG"
click at [603, 416] on link "NEXT" at bounding box center [611, 418] width 48 height 22
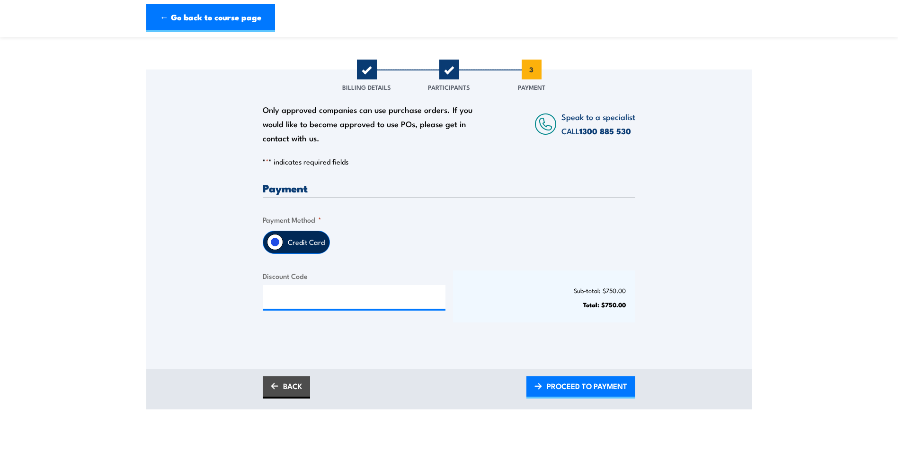
scroll to position [142, 0]
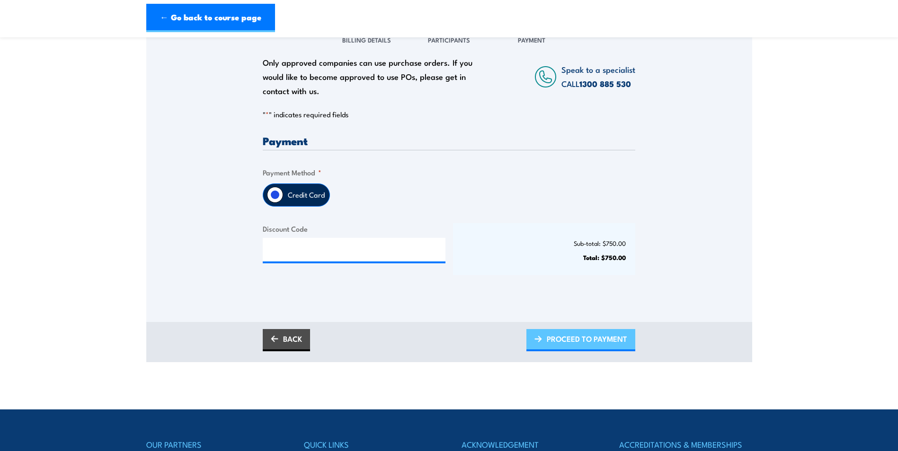
click at [574, 338] on span "PROCEED TO PAYMENT" at bounding box center [587, 339] width 80 height 25
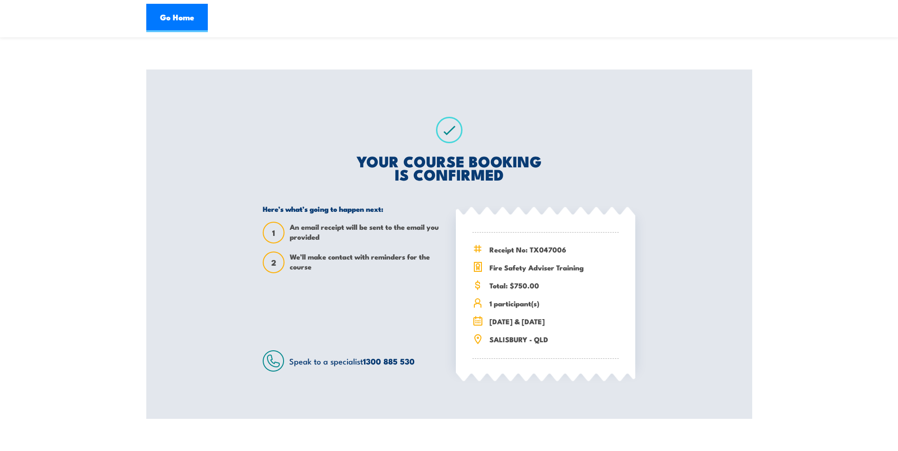
scroll to position [142, 0]
